Goal: Transaction & Acquisition: Subscribe to service/newsletter

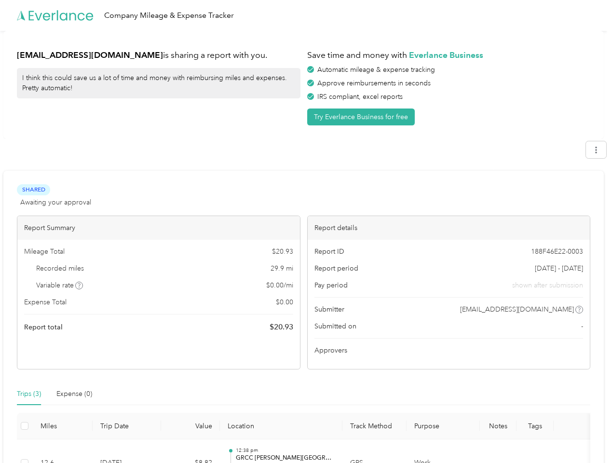
click at [308, 231] on div "Report details" at bounding box center [449, 228] width 283 height 24
click at [306, 15] on div "Company Mileage & Expense Tracker" at bounding box center [303, 15] width 607 height 31
click at [363, 117] on button "Try Everlance Business for free" at bounding box center [361, 116] width 108 height 17
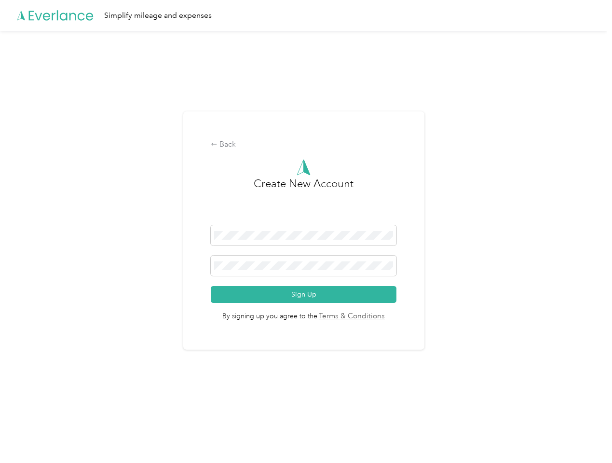
click at [80, 285] on div "Back Create New Account Sign Up By signing up you agree to the Terms & Conditio…" at bounding box center [303, 234] width 607 height 407
click at [380, 310] on span "By signing up you agree to the Terms & Conditions" at bounding box center [304, 312] width 186 height 19
click at [29, 394] on div "Back Create New Account Sign Up By signing up you agree to the Terms & Conditio…" at bounding box center [303, 234] width 607 height 407
click at [74, 394] on div "Back Create New Account Sign Up By signing up you agree to the Terms & Conditio…" at bounding box center [303, 234] width 607 height 407
click at [25, 426] on div "Back Create New Account Sign Up By signing up you agree to the Terms & Conditio…" at bounding box center [303, 234] width 607 height 407
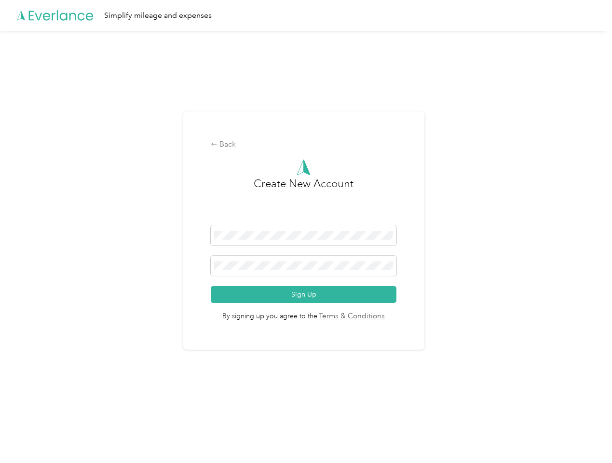
click at [298, 451] on html "Simplify mileage and expenses Back Create New Account Sign Up By signing up you…" at bounding box center [303, 231] width 607 height 463
